Goal: Information Seeking & Learning: Learn about a topic

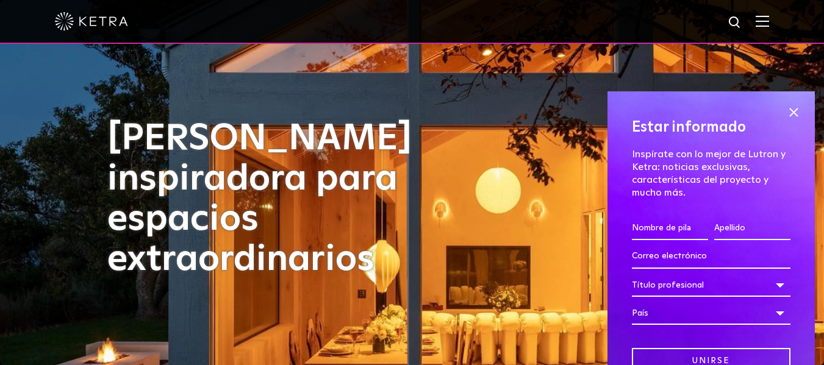
click at [785, 111] on span at bounding box center [794, 113] width 18 height 18
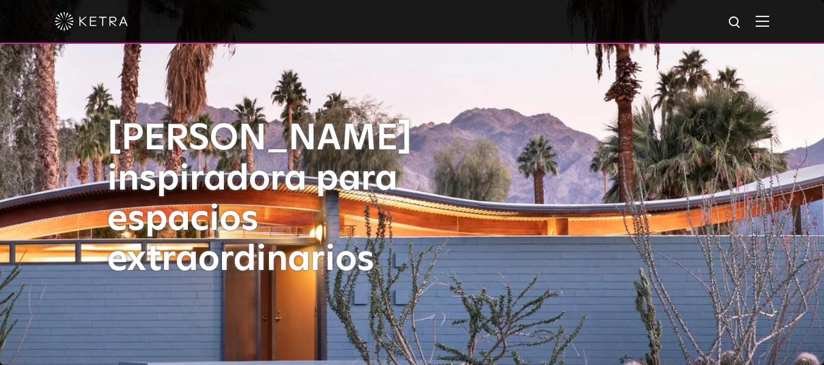
click at [766, 22] on img at bounding box center [762, 21] width 13 height 12
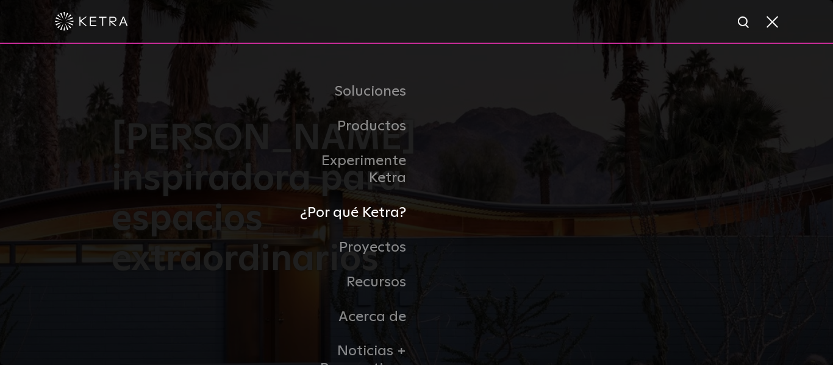
click at [383, 210] on font "¿Por qué Ketra?" at bounding box center [353, 213] width 106 height 15
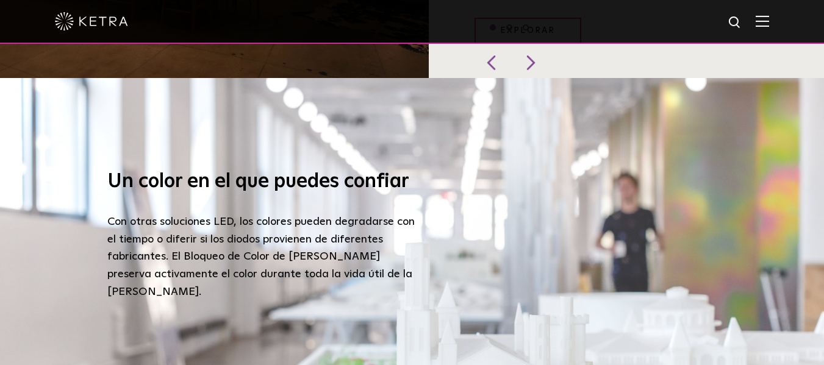
scroll to position [976, 0]
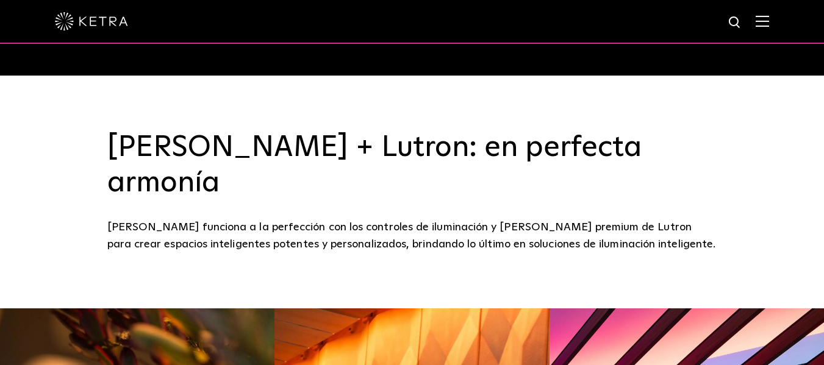
scroll to position [305, 0]
